Goal: Task Accomplishment & Management: Manage account settings

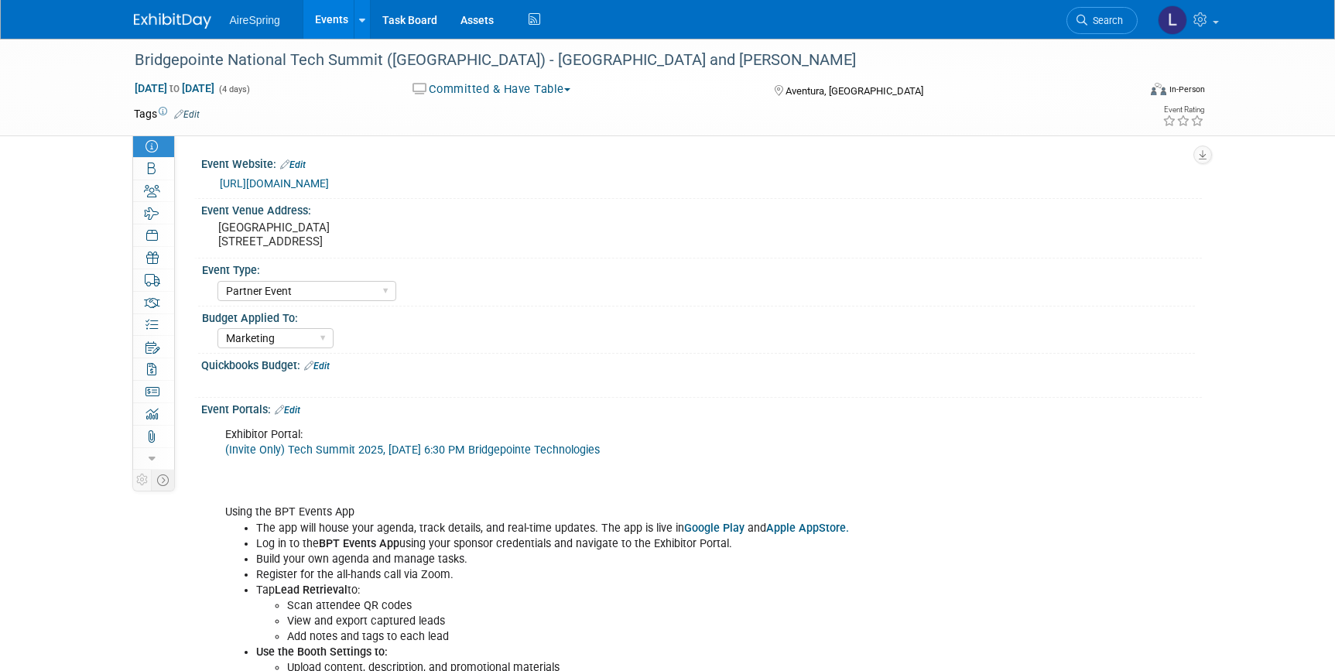
select select "Partner Event"
select select "Marketing"
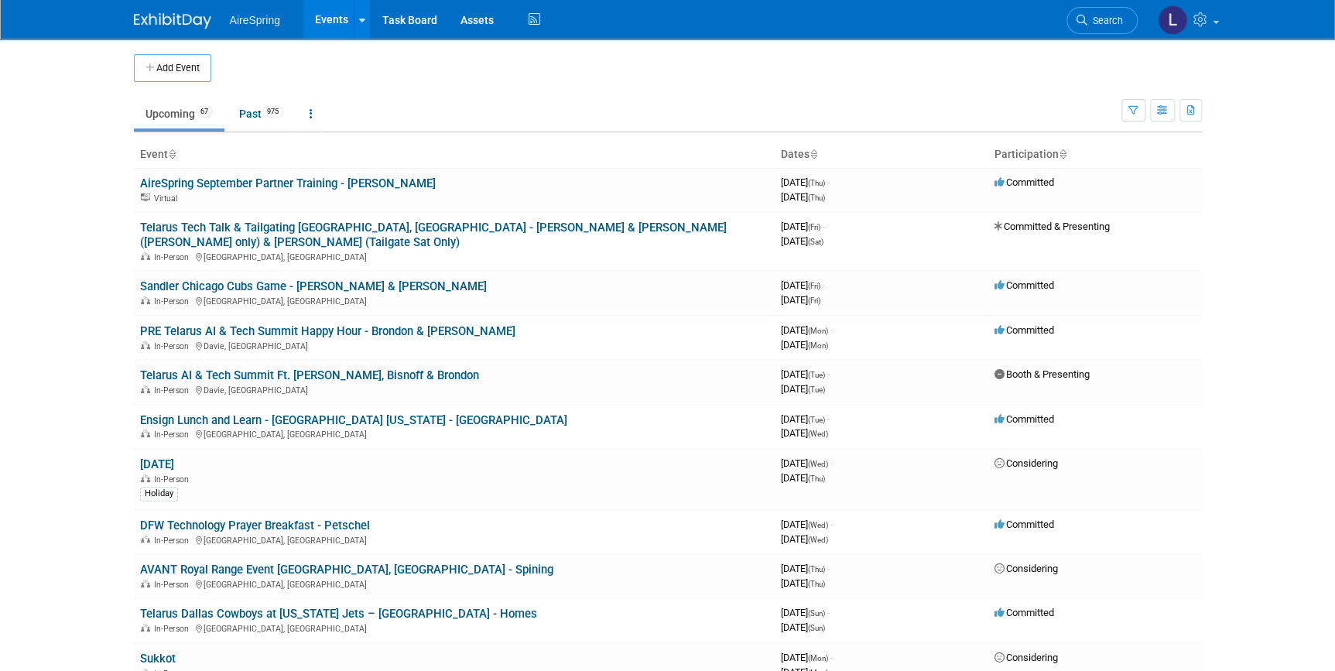
click at [324, 15] on link "Events" at bounding box center [331, 19] width 57 height 39
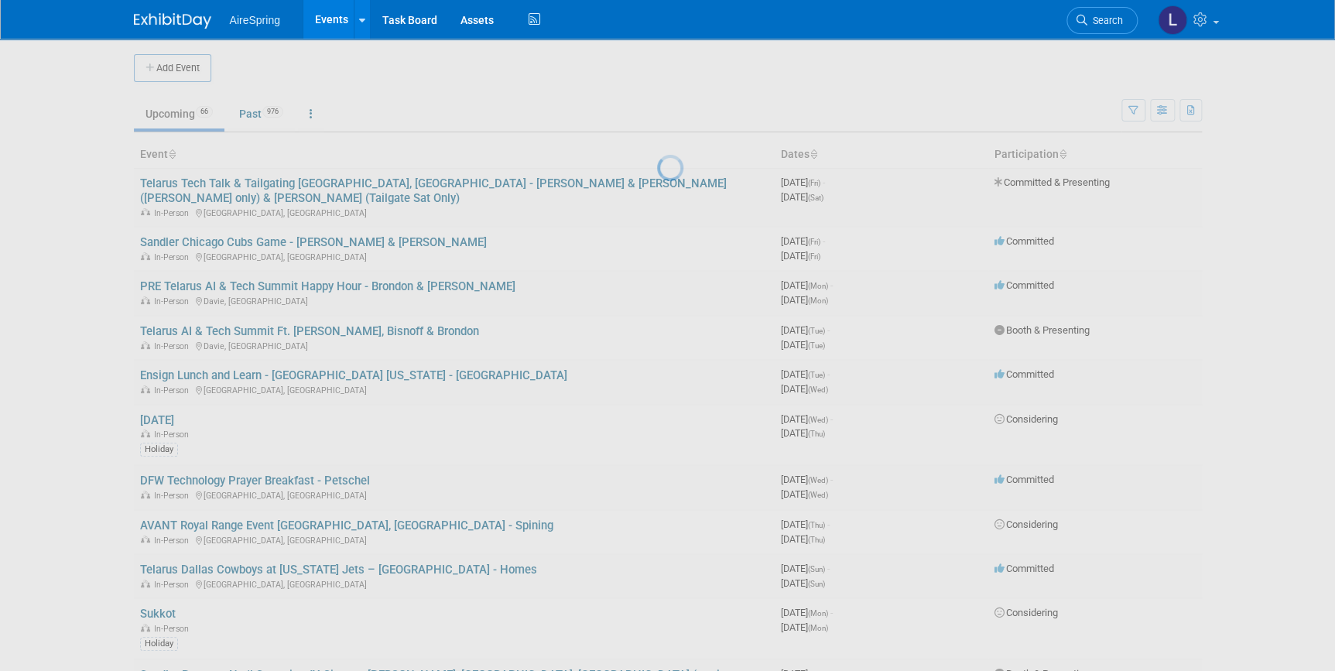
click at [657, 114] on div at bounding box center [668, 335] width 22 height 671
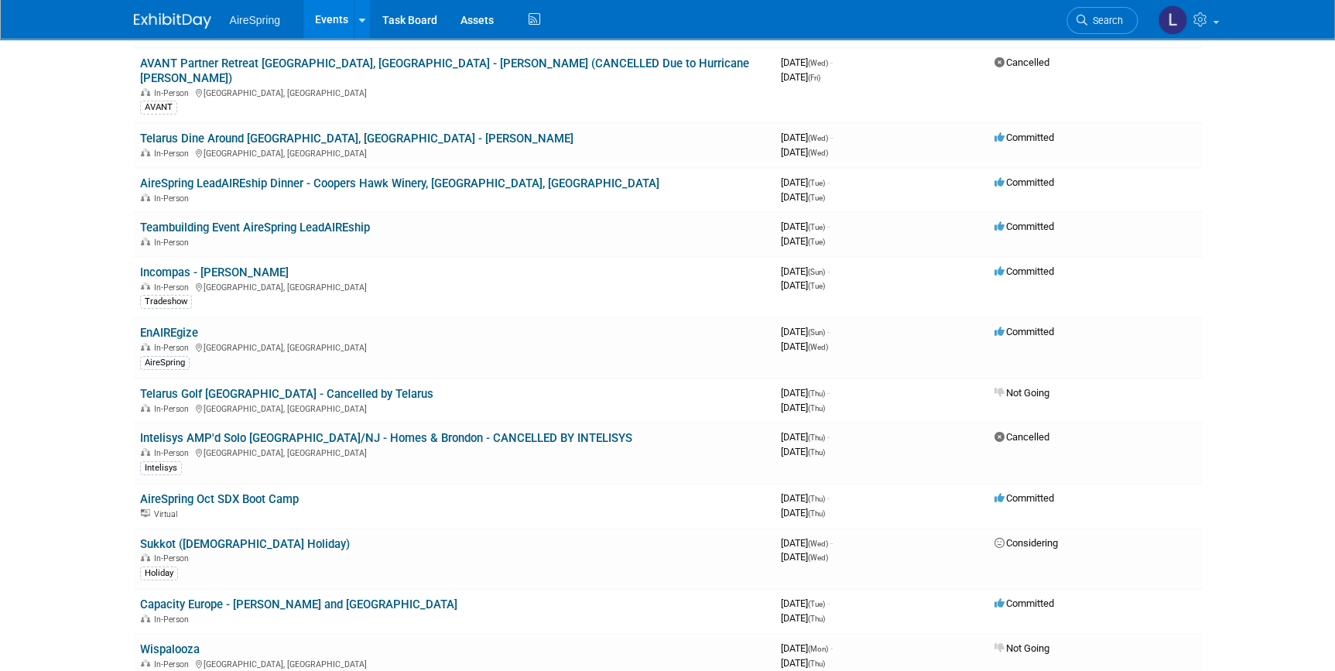
scroll to position [14474, 0]
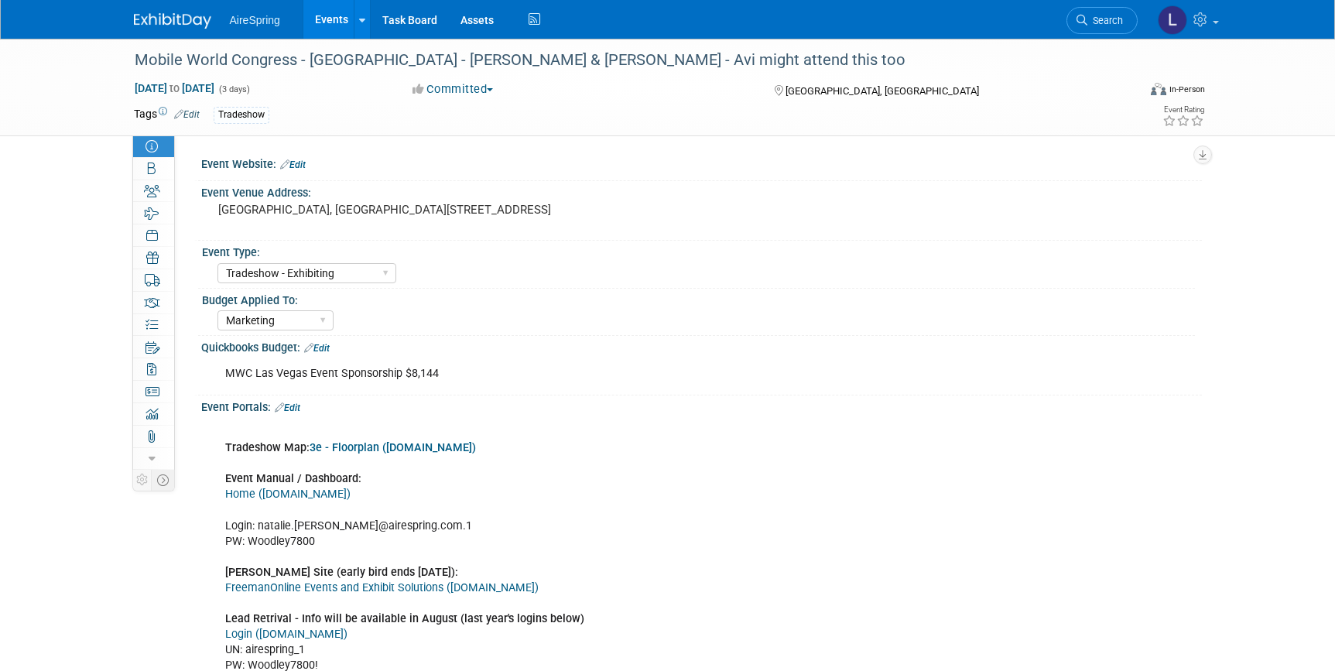
select select "Tradeshow - Exhibiting"
select select "Marketing"
